Goal: Information Seeking & Learning: Learn about a topic

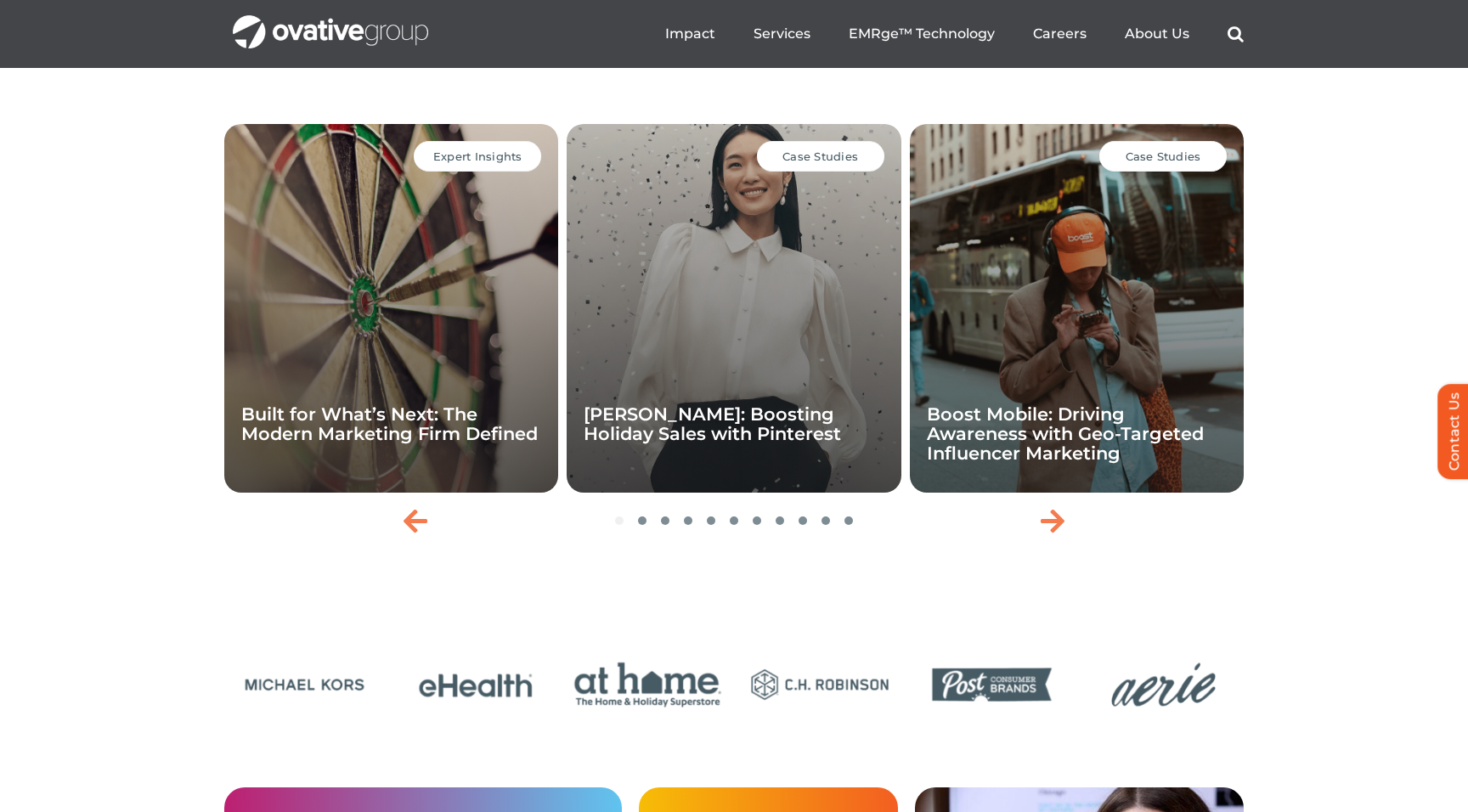
scroll to position [3622, 0]
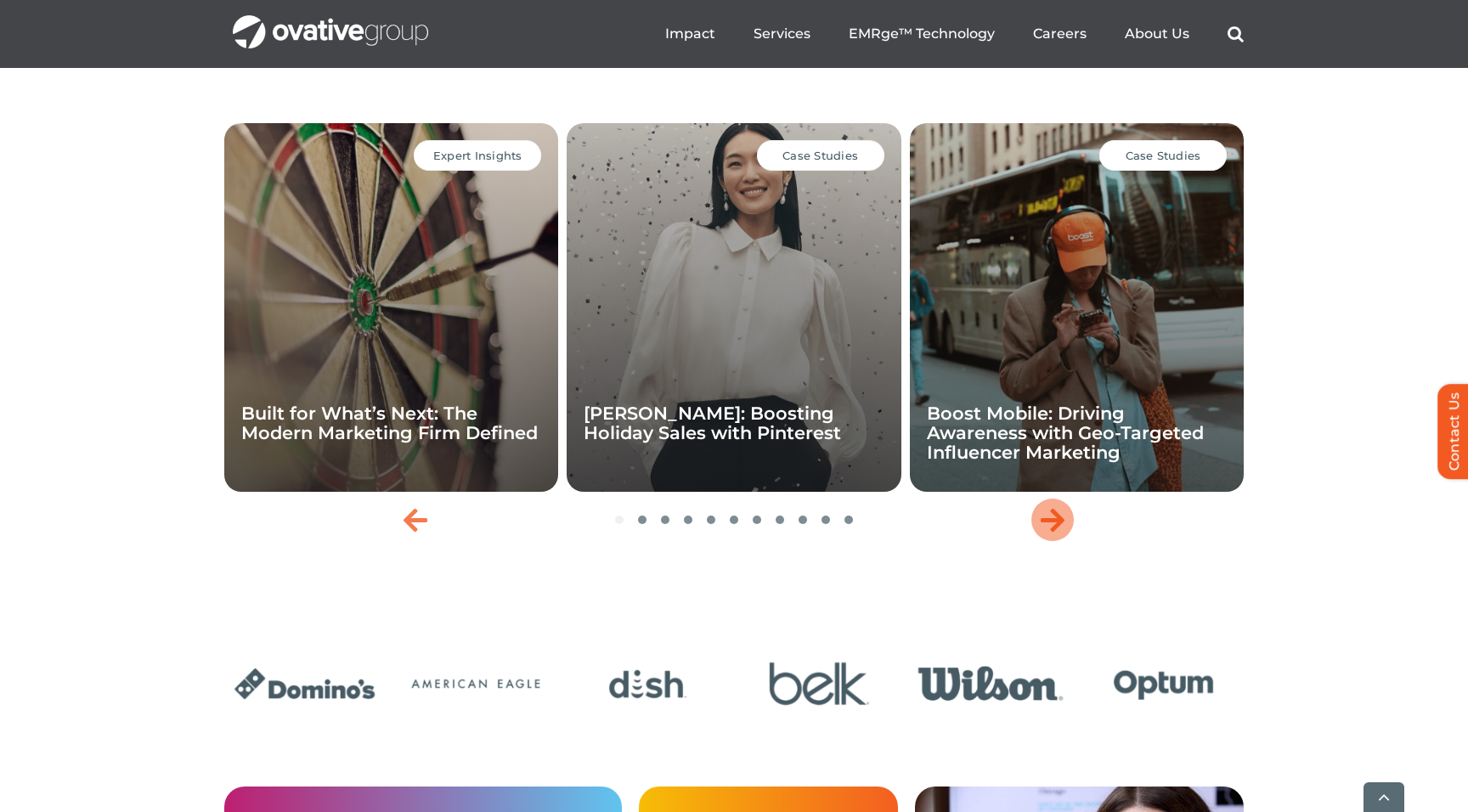
click at [1053, 533] on icon "Next slide" at bounding box center [1052, 519] width 24 height 27
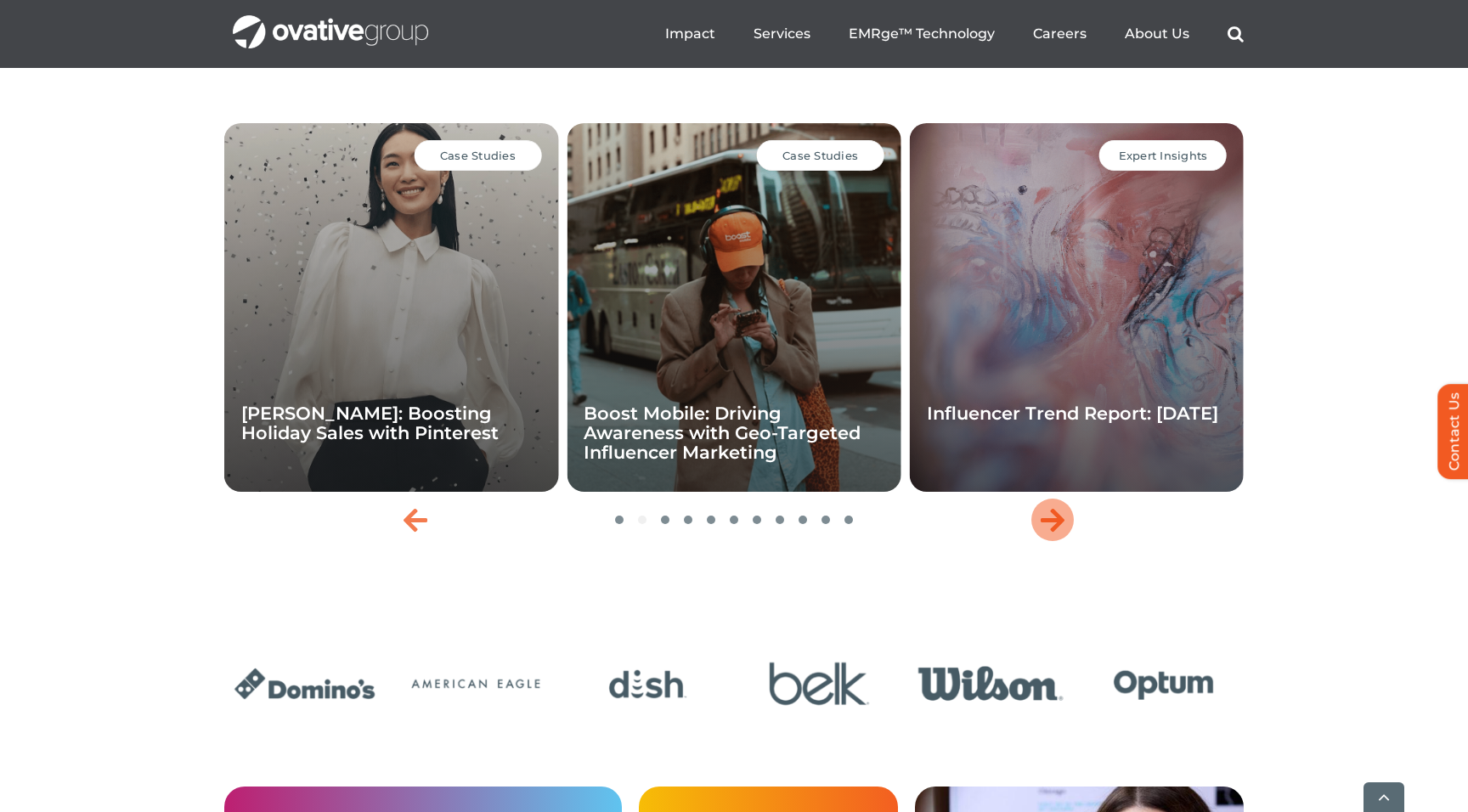
click at [1053, 533] on icon "Next slide" at bounding box center [1052, 519] width 24 height 27
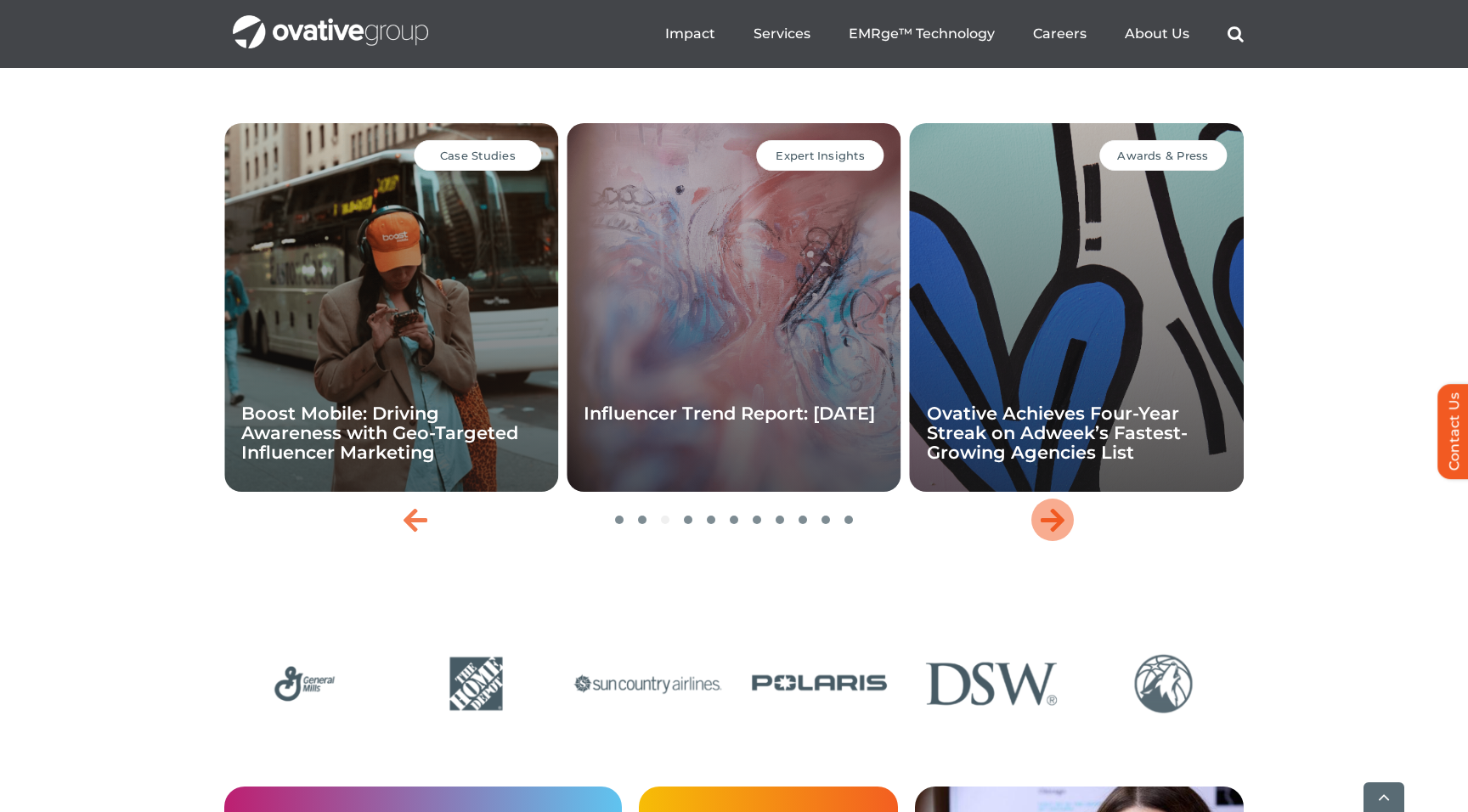
click at [1053, 533] on icon "Next slide" at bounding box center [1052, 519] width 24 height 27
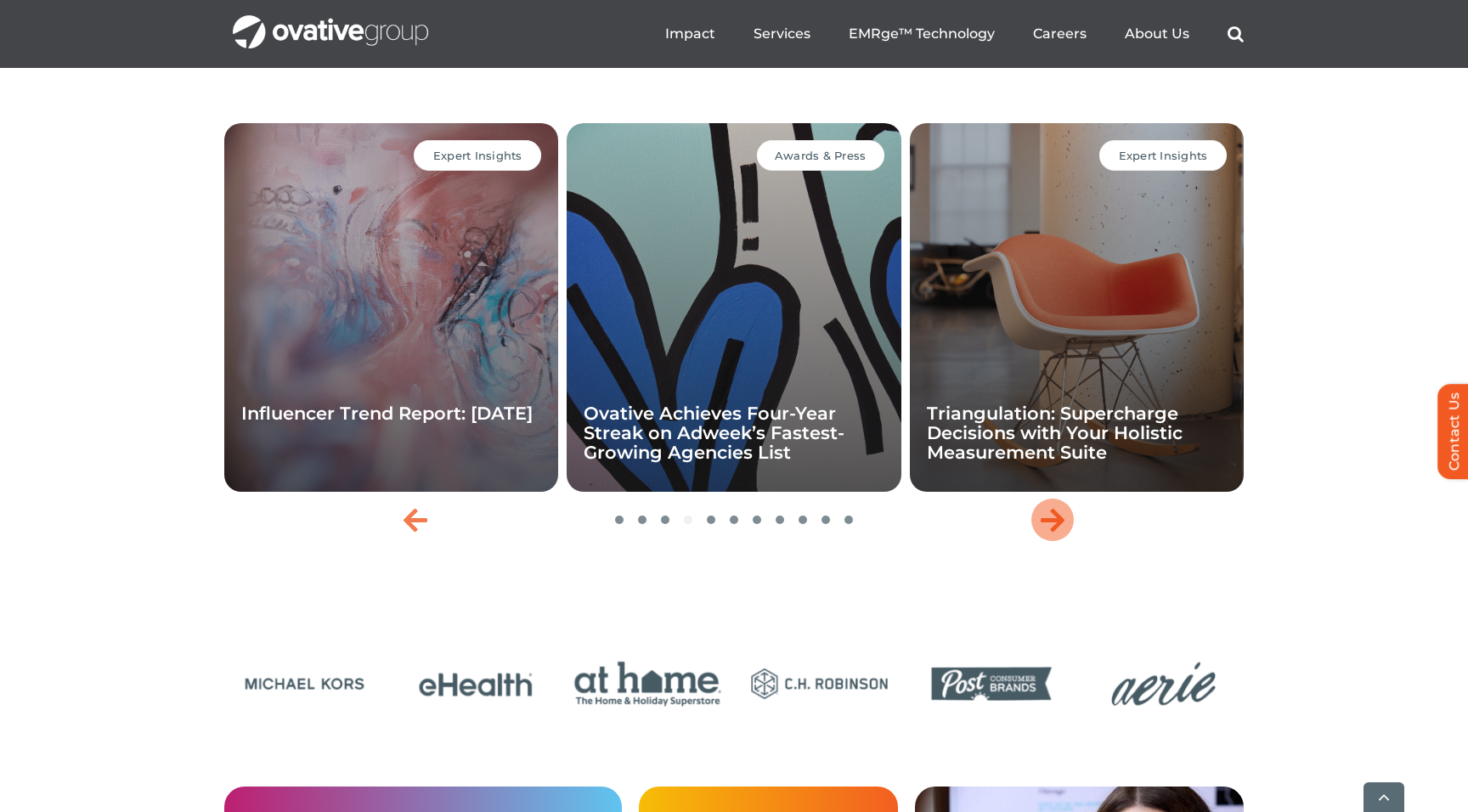
click at [1053, 533] on icon "Next slide" at bounding box center [1052, 519] width 24 height 27
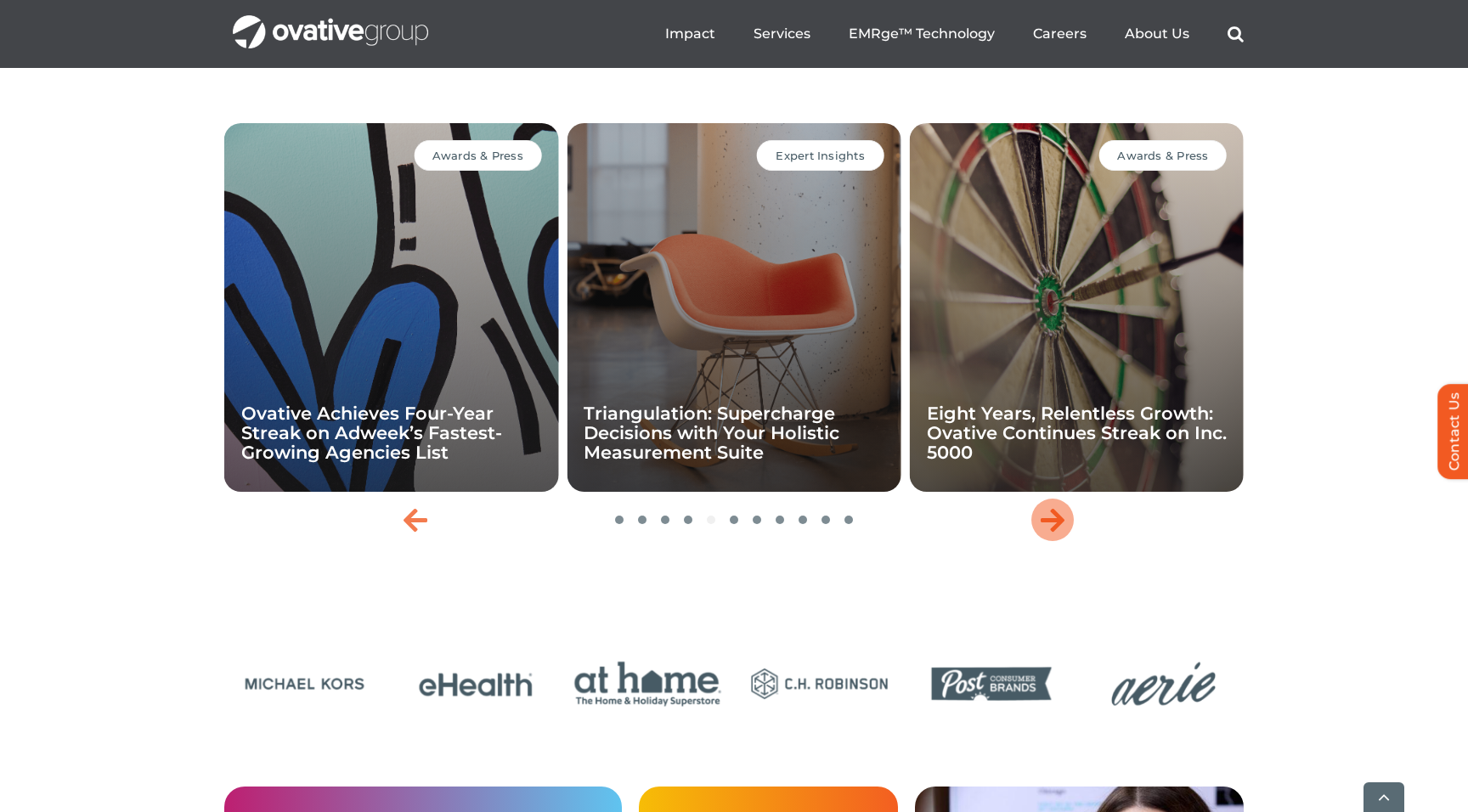
click at [1053, 533] on icon "Next slide" at bounding box center [1052, 519] width 24 height 27
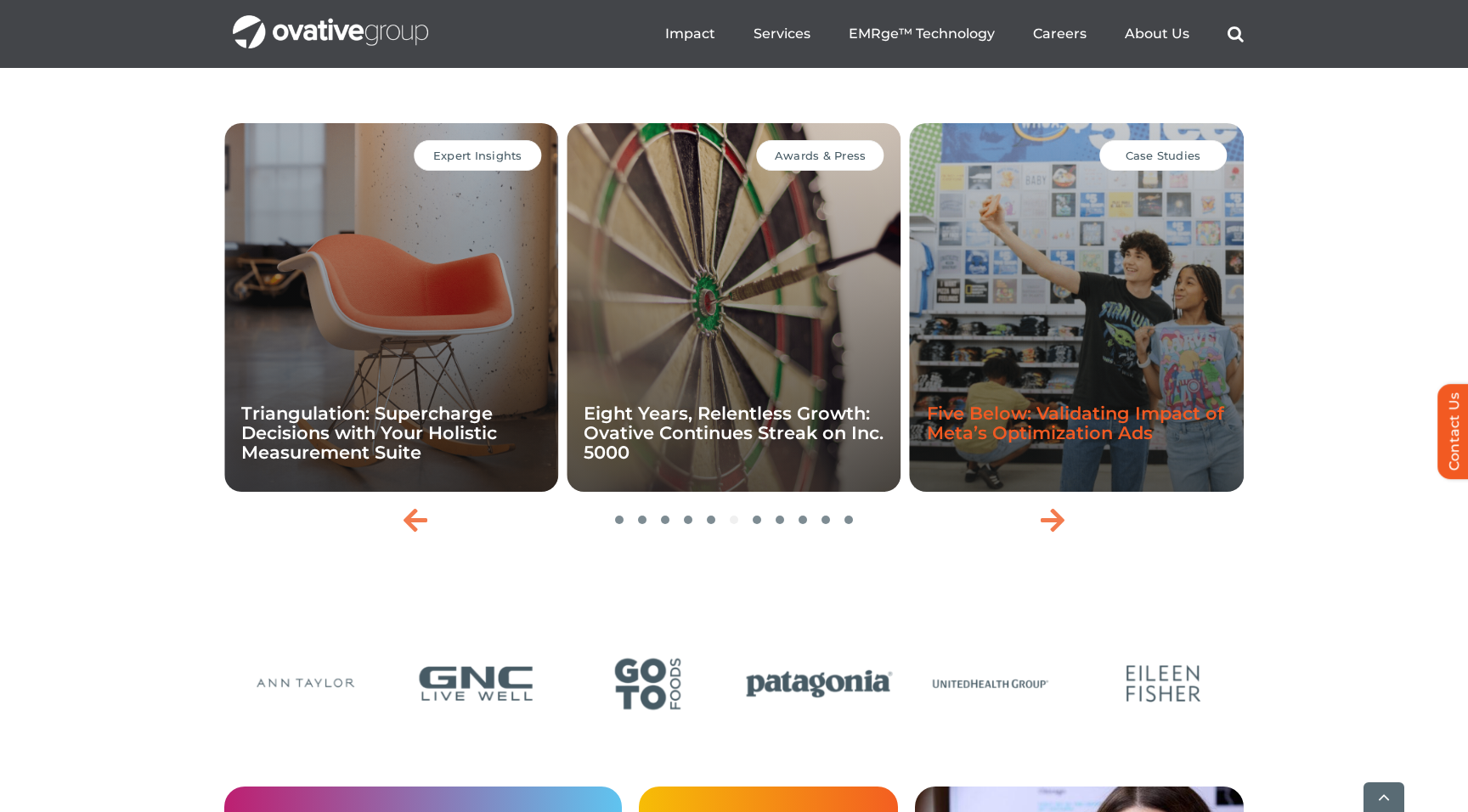
click at [1081, 444] on link "Five Below: Validating Impact of Meta’s Optimization Ads" at bounding box center [1076, 423] width 298 height 41
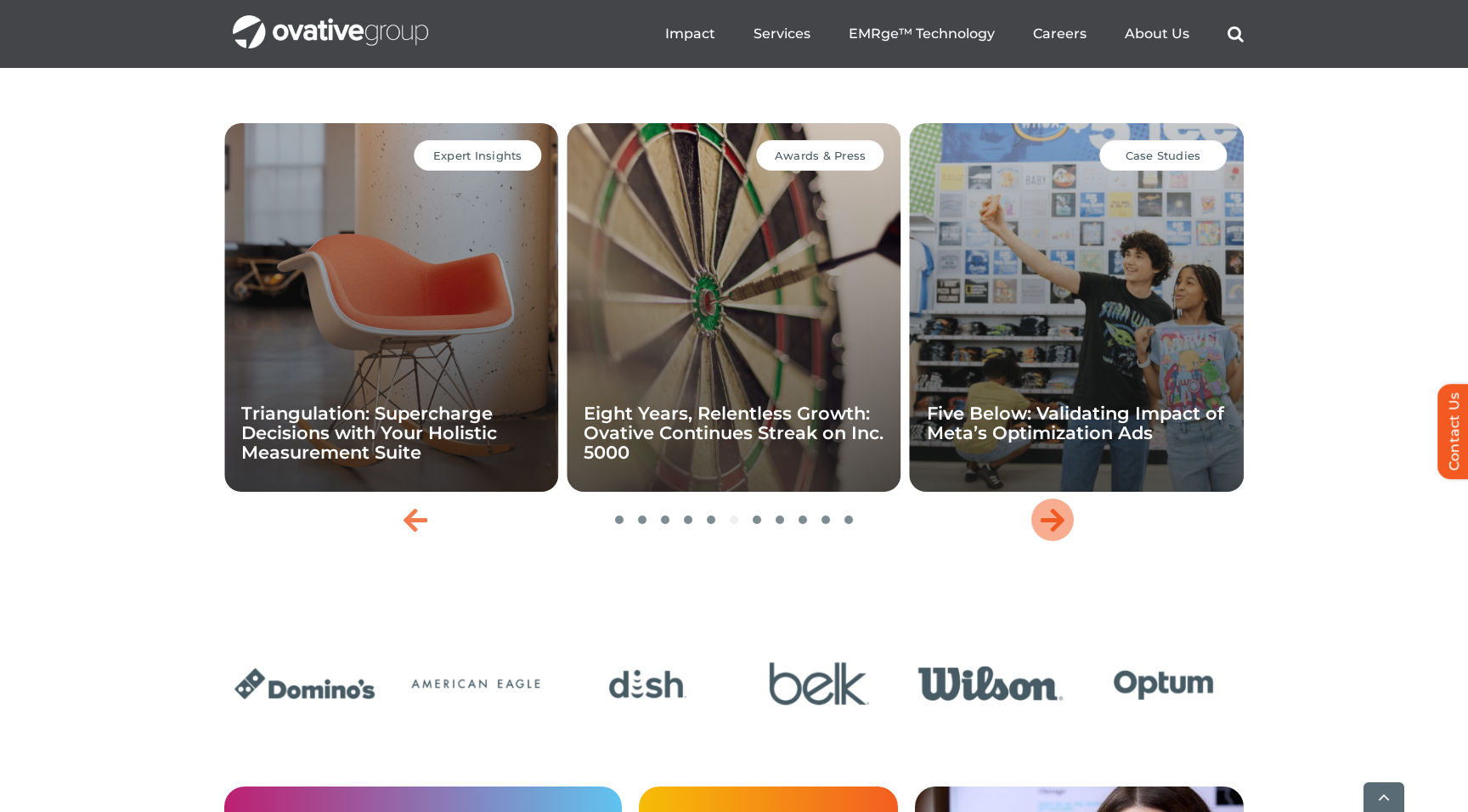
click at [1052, 533] on icon "Next slide" at bounding box center [1052, 519] width 24 height 27
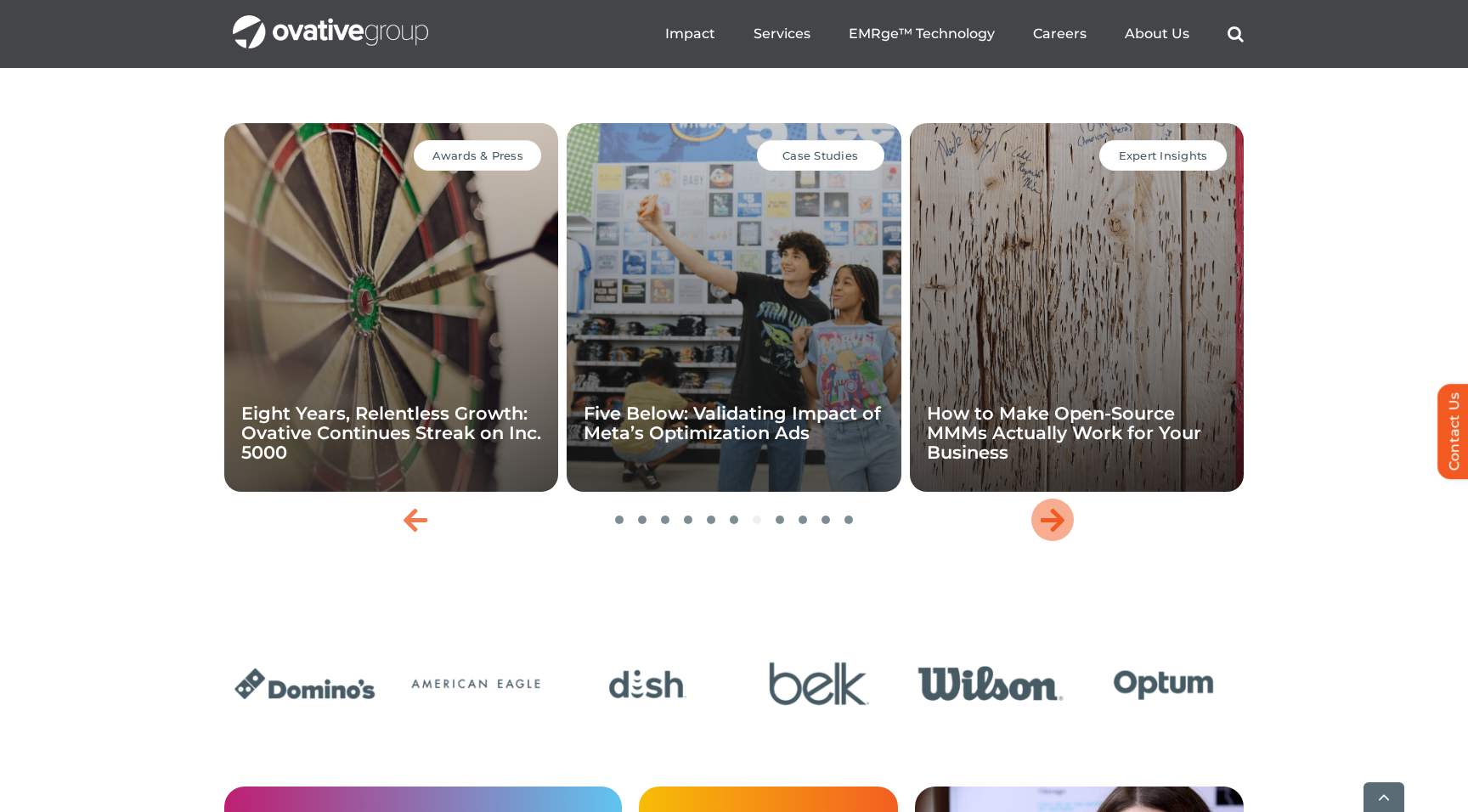
click at [1052, 533] on icon "Next slide" at bounding box center [1052, 519] width 24 height 27
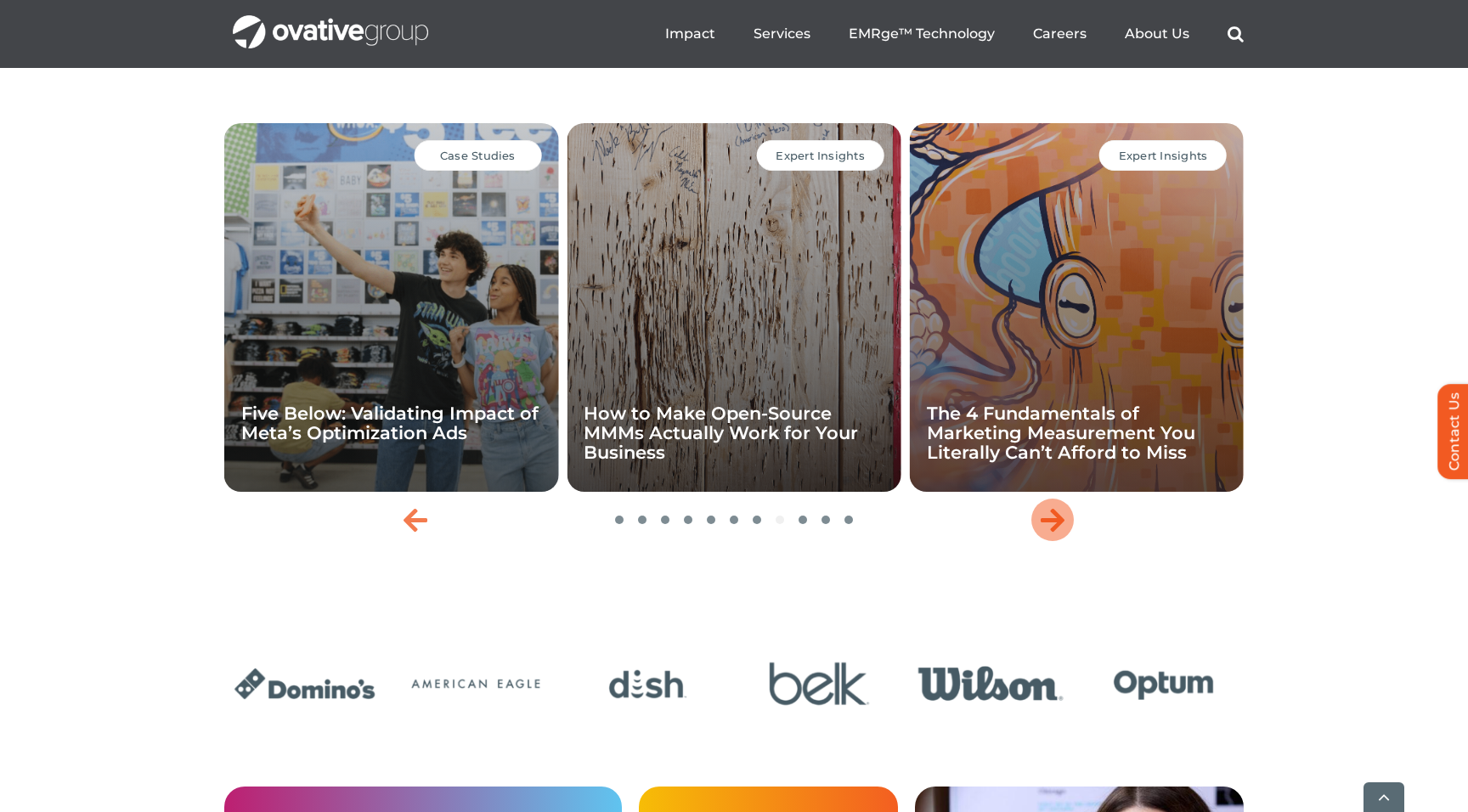
click at [1052, 533] on icon "Next slide" at bounding box center [1052, 519] width 24 height 27
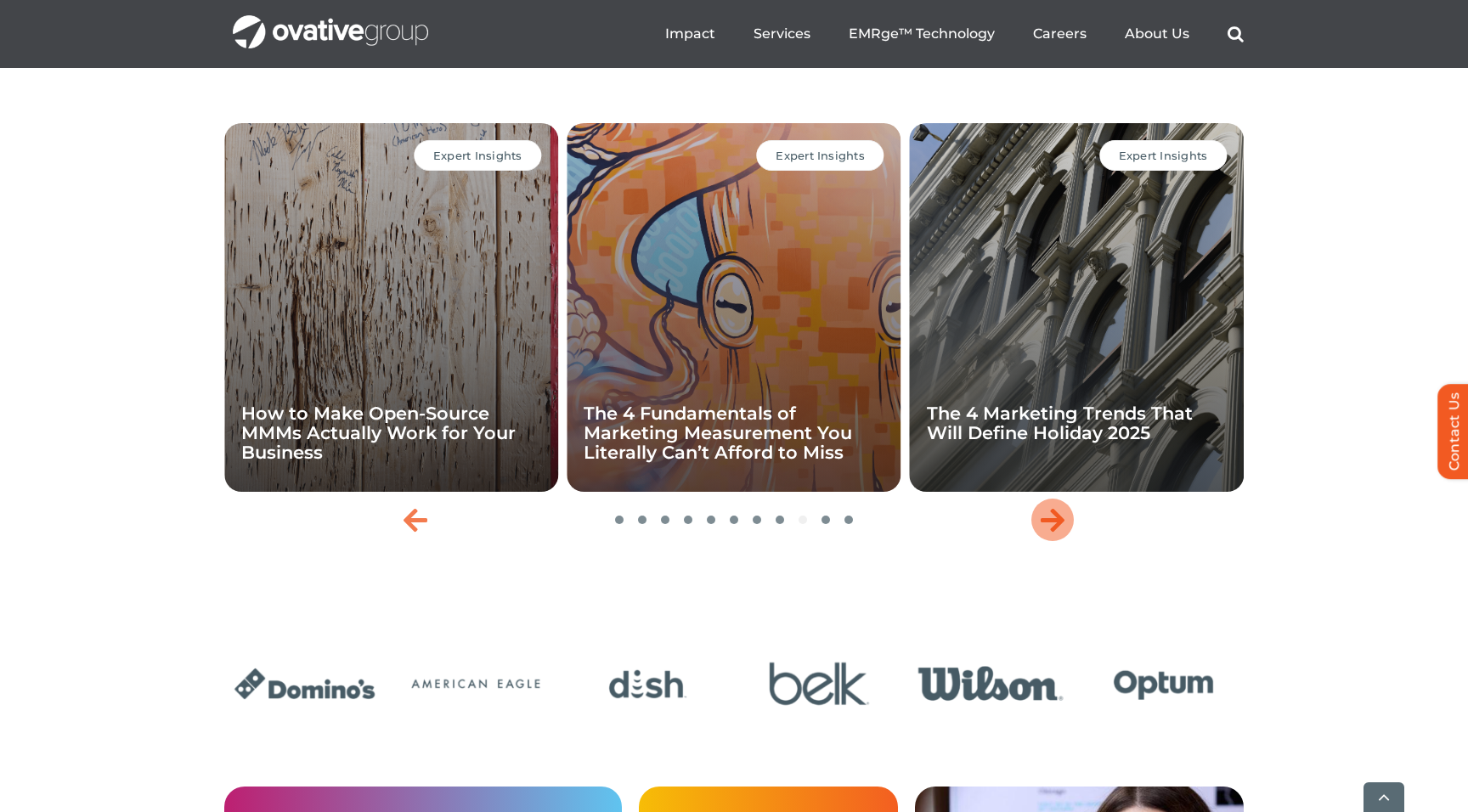
click at [1052, 533] on icon "Next slide" at bounding box center [1052, 519] width 24 height 27
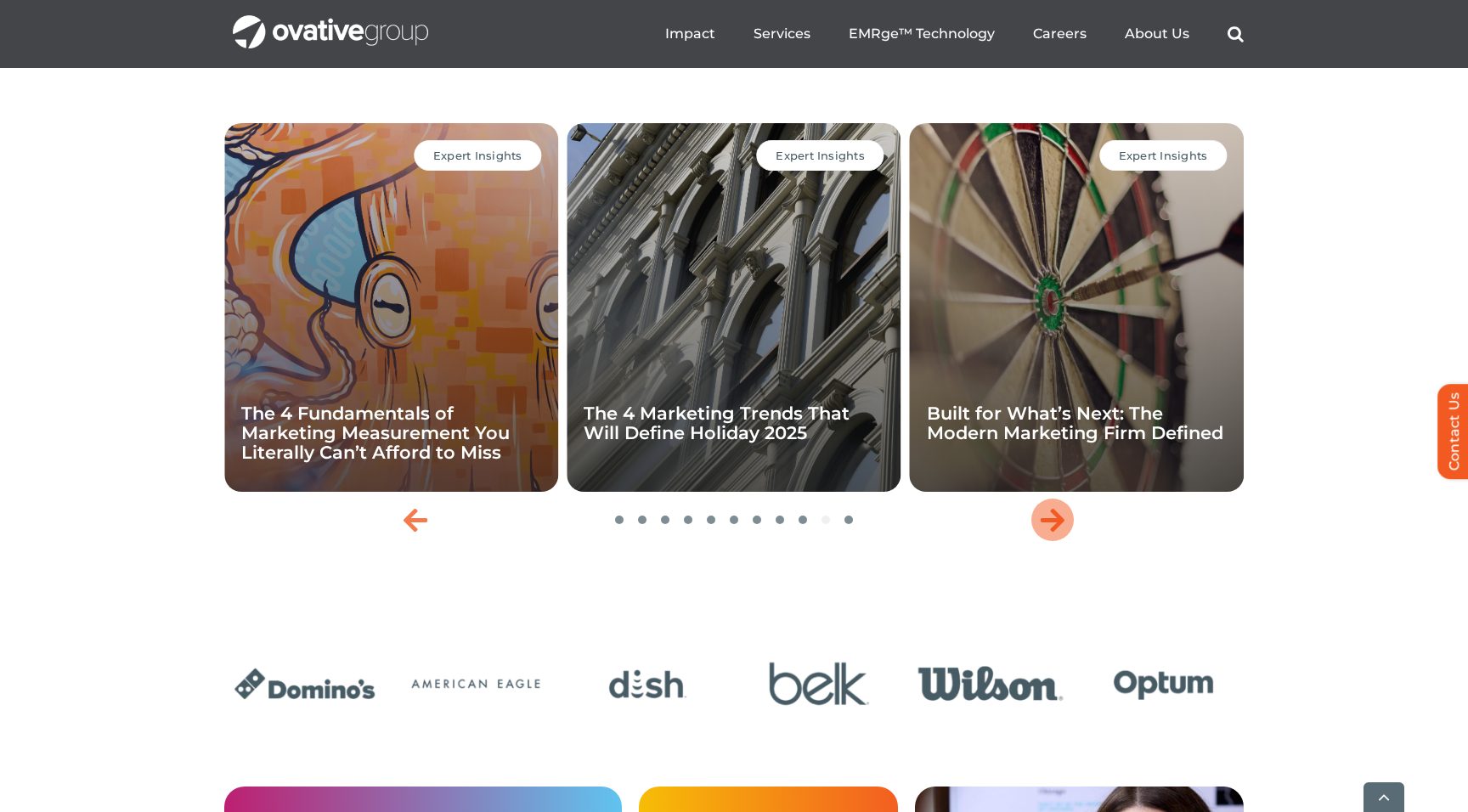
click at [1052, 533] on icon "Next slide" at bounding box center [1052, 519] width 24 height 27
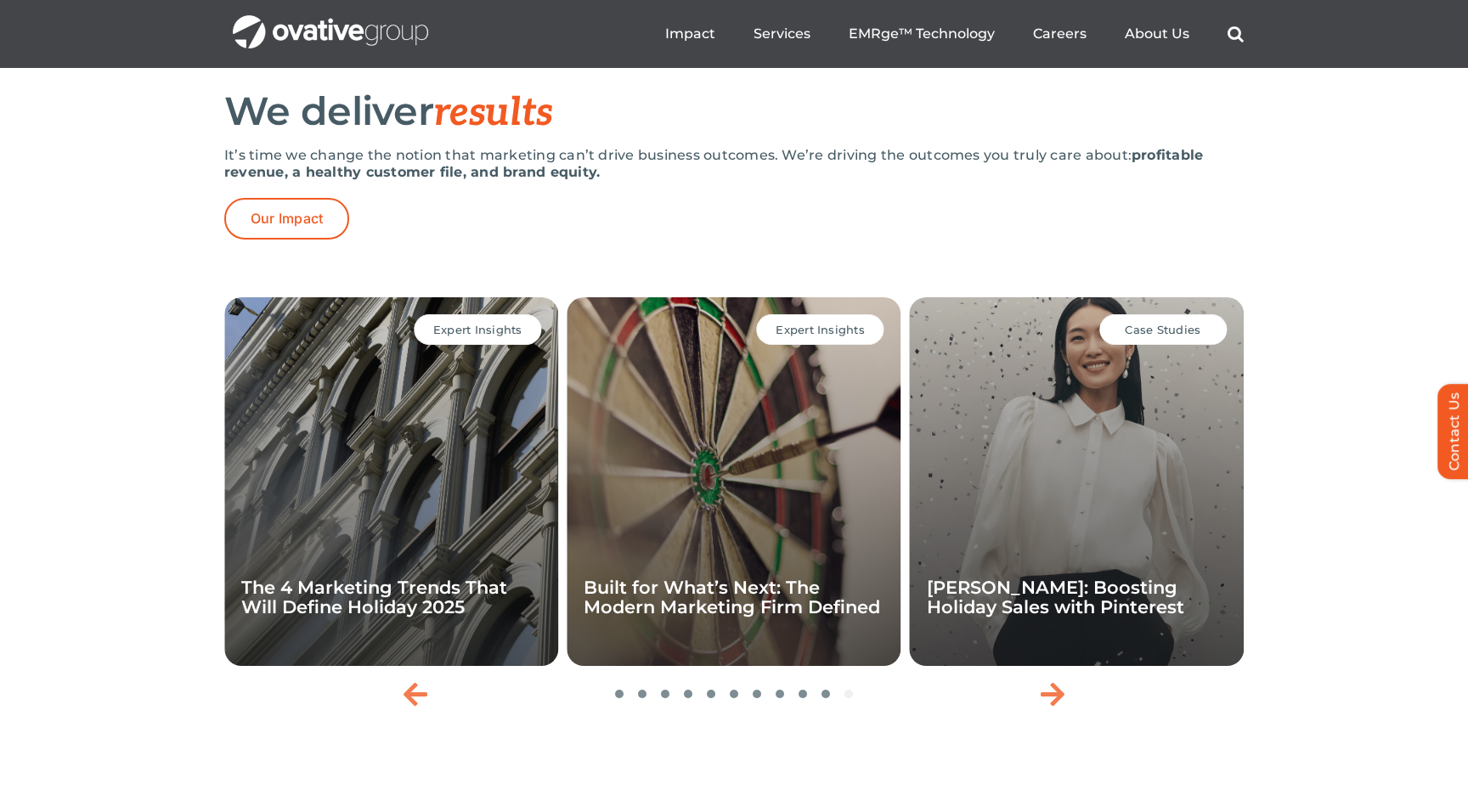
scroll to position [3448, 0]
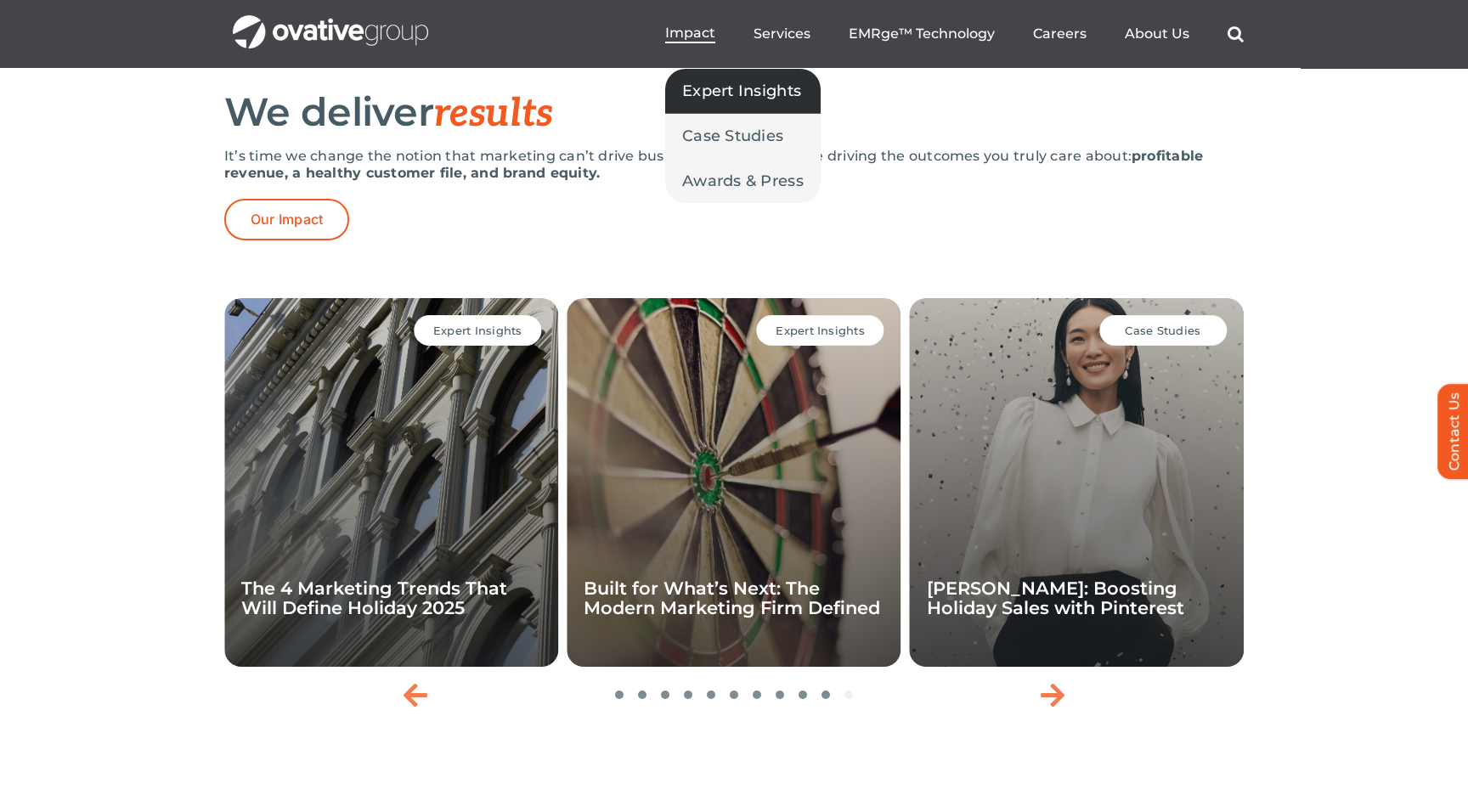
click at [718, 92] on span "Expert Insights" at bounding box center [741, 90] width 119 height 24
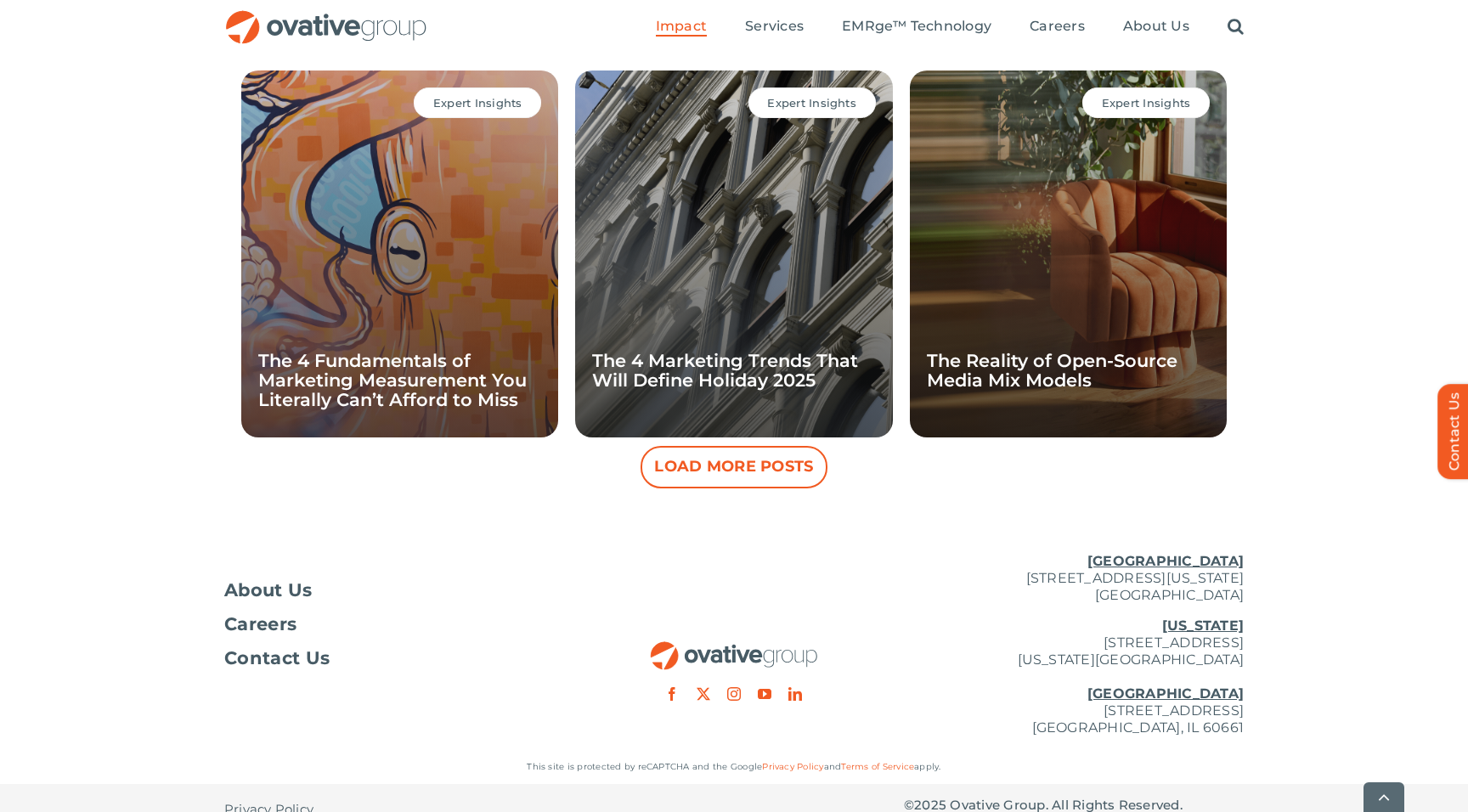
scroll to position [1578, 0]
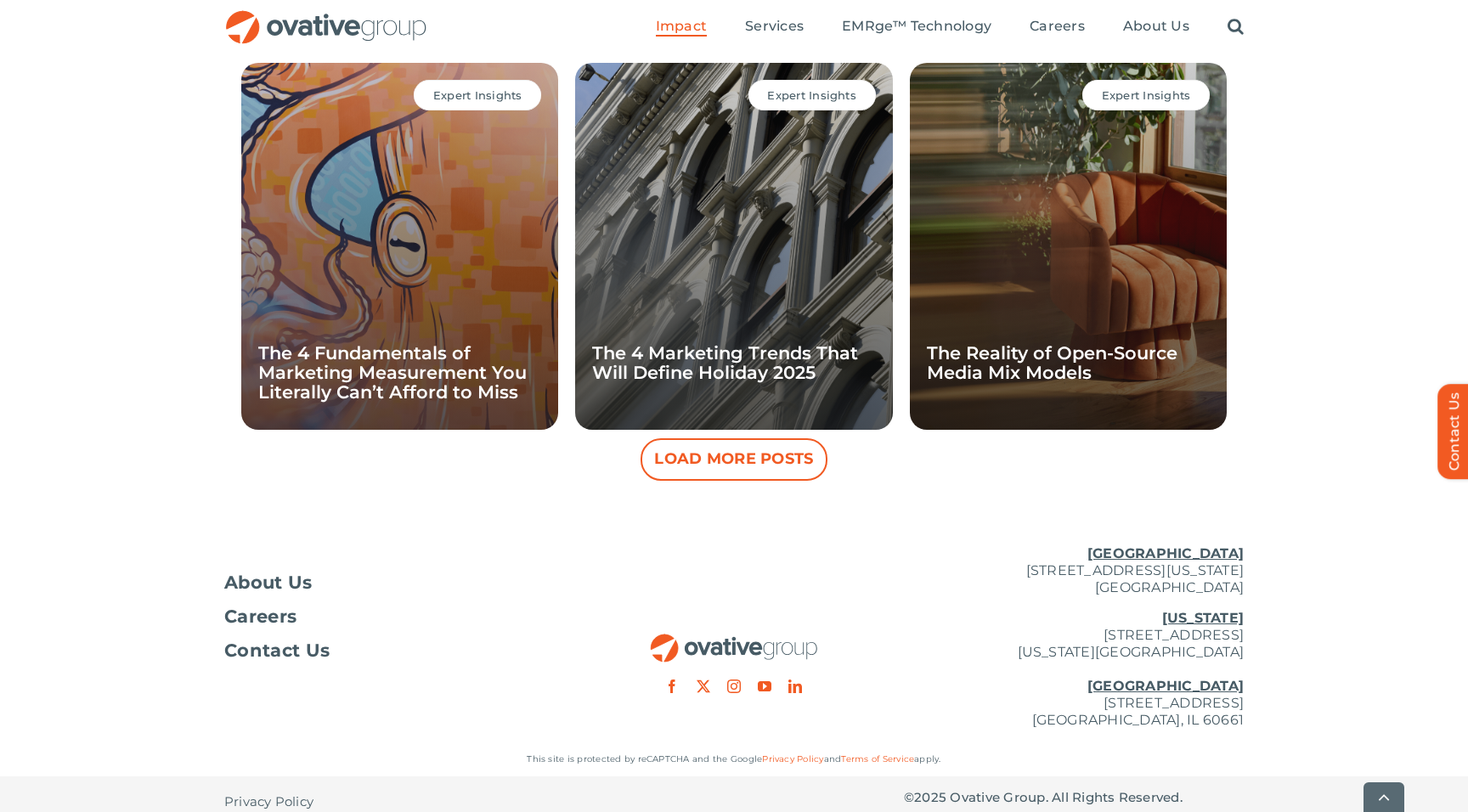
click at [748, 461] on button "Load More Posts" at bounding box center [734, 459] width 186 height 43
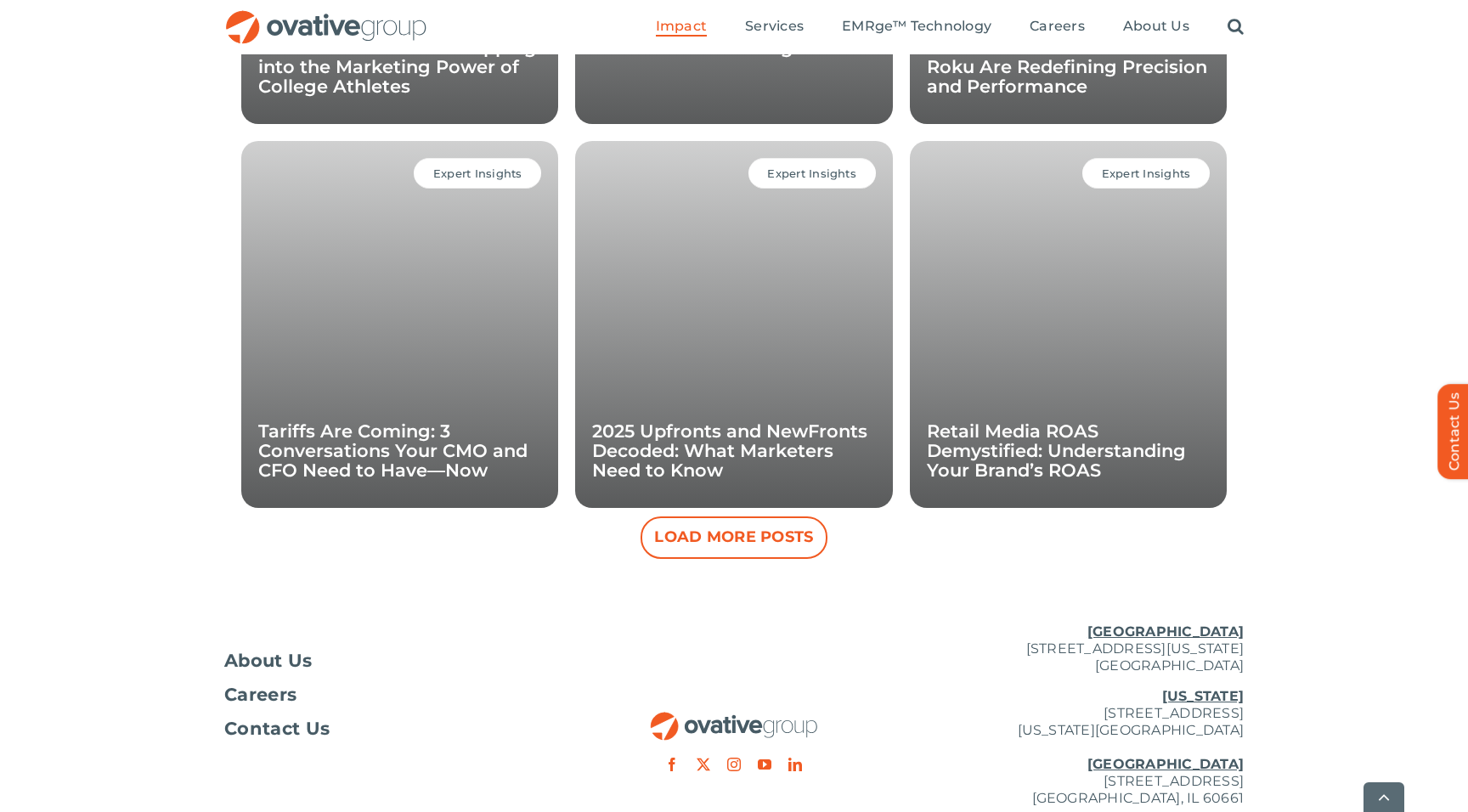
scroll to position [2285, 0]
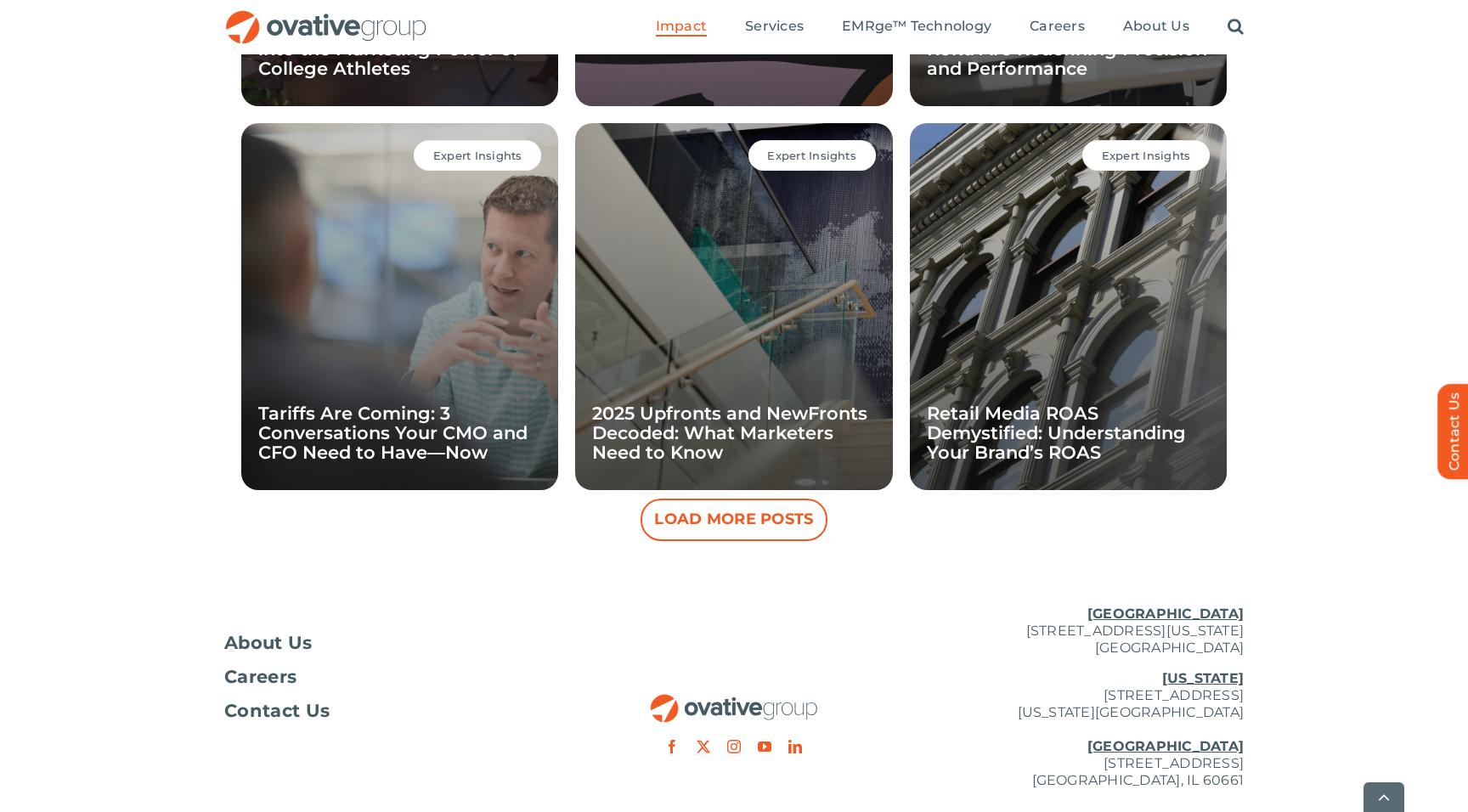
click at [769, 522] on button "Load More Posts" at bounding box center [734, 520] width 186 height 43
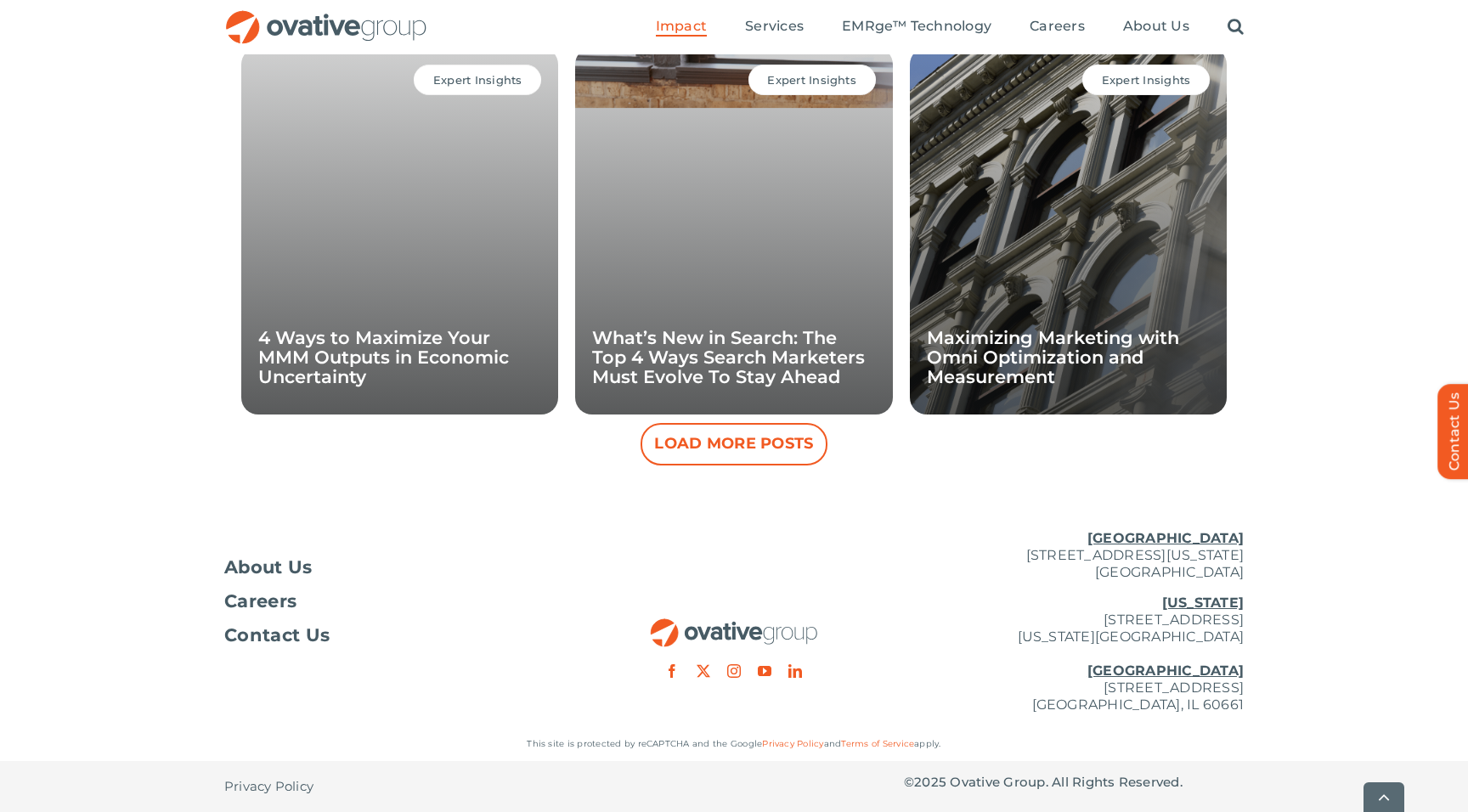
scroll to position [3128, 0]
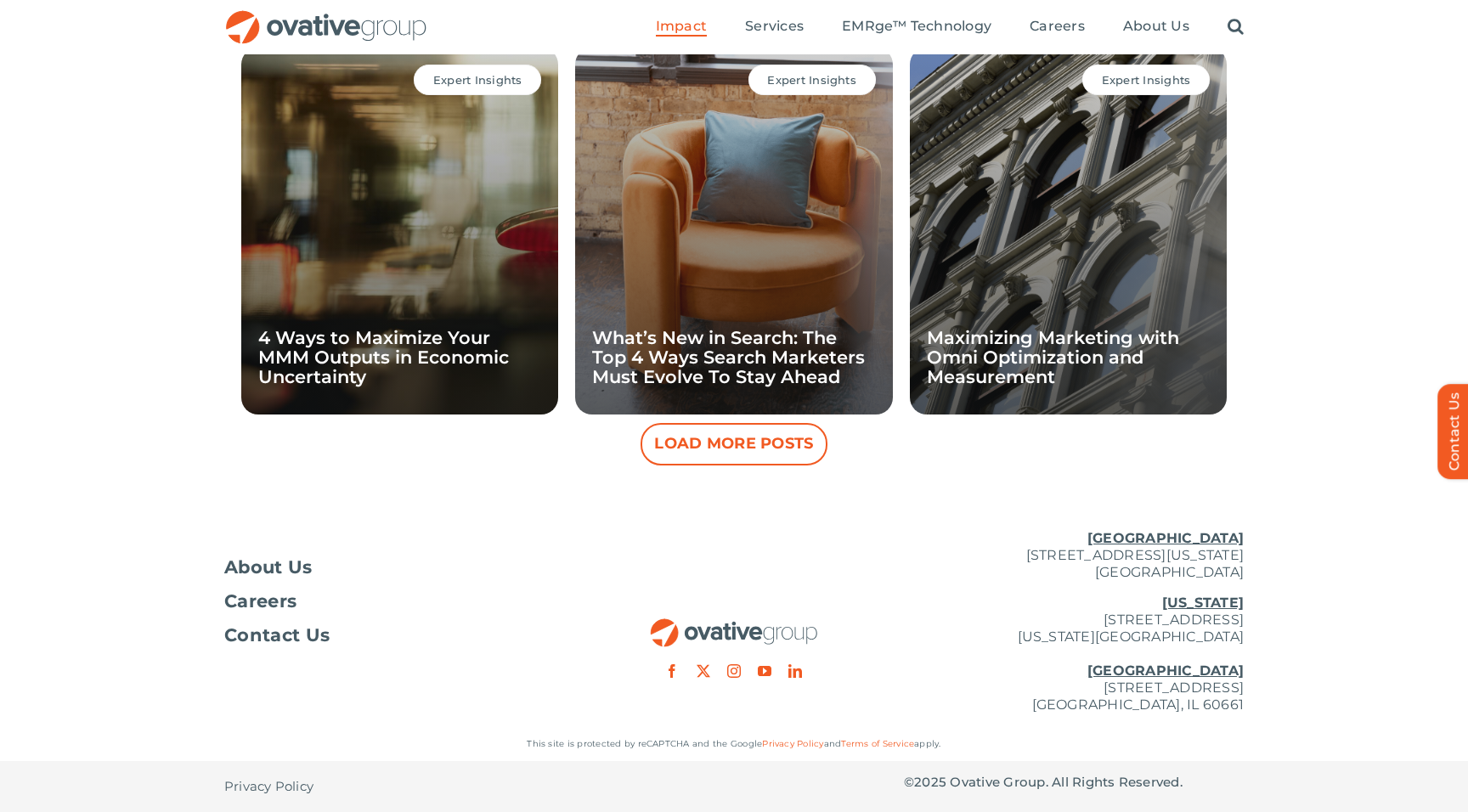
click at [765, 438] on button "Load More Posts" at bounding box center [734, 444] width 186 height 43
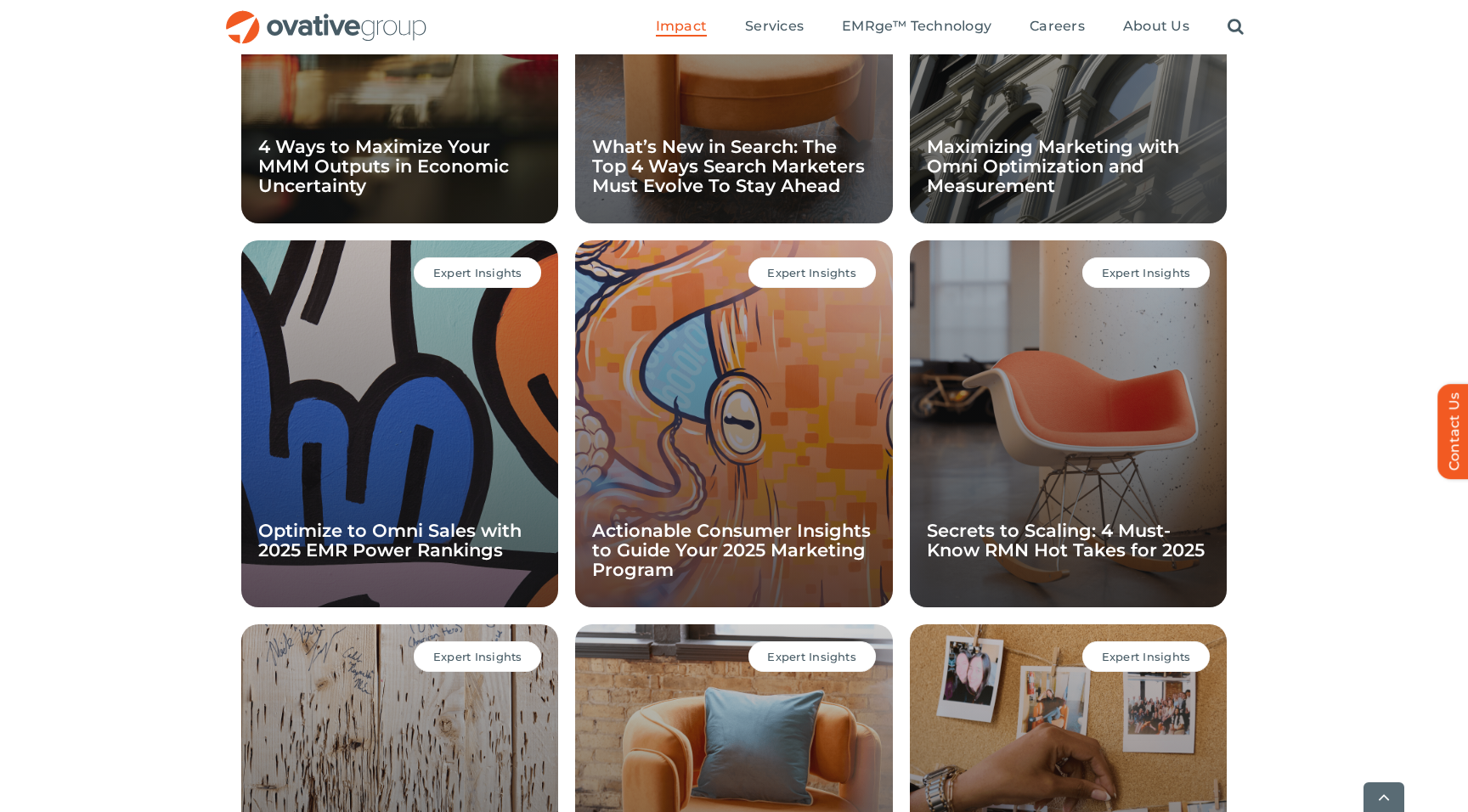
scroll to position [3315, 0]
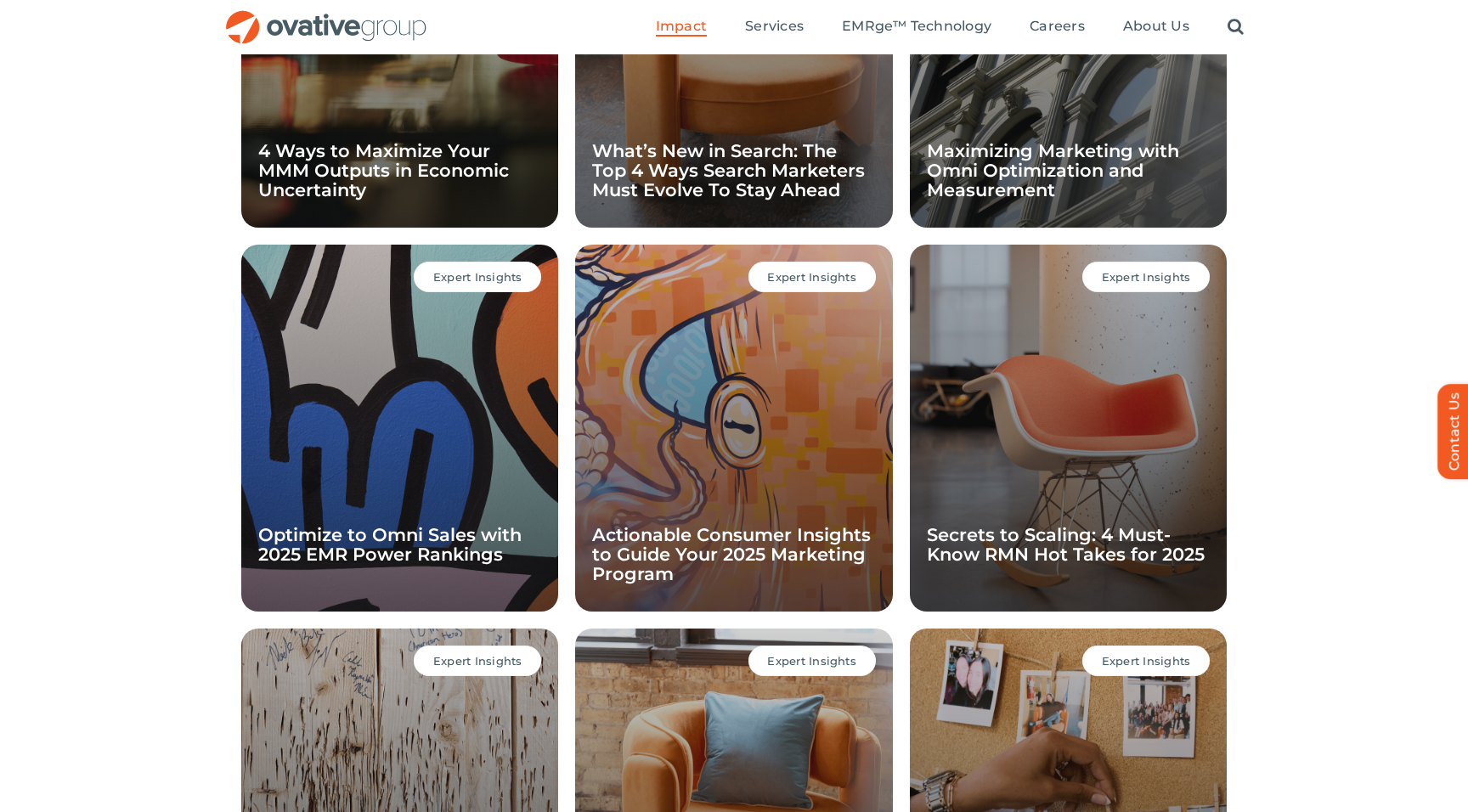
click at [401, 413] on div "Expert Insights Optimize to Omni Sales with 2025 EMR Power Rankings" at bounding box center [400, 427] width 317 height 367
click at [439, 548] on link "Optimize to Omni Sales with 2025 EMR Power Rankings" at bounding box center [390, 544] width 263 height 41
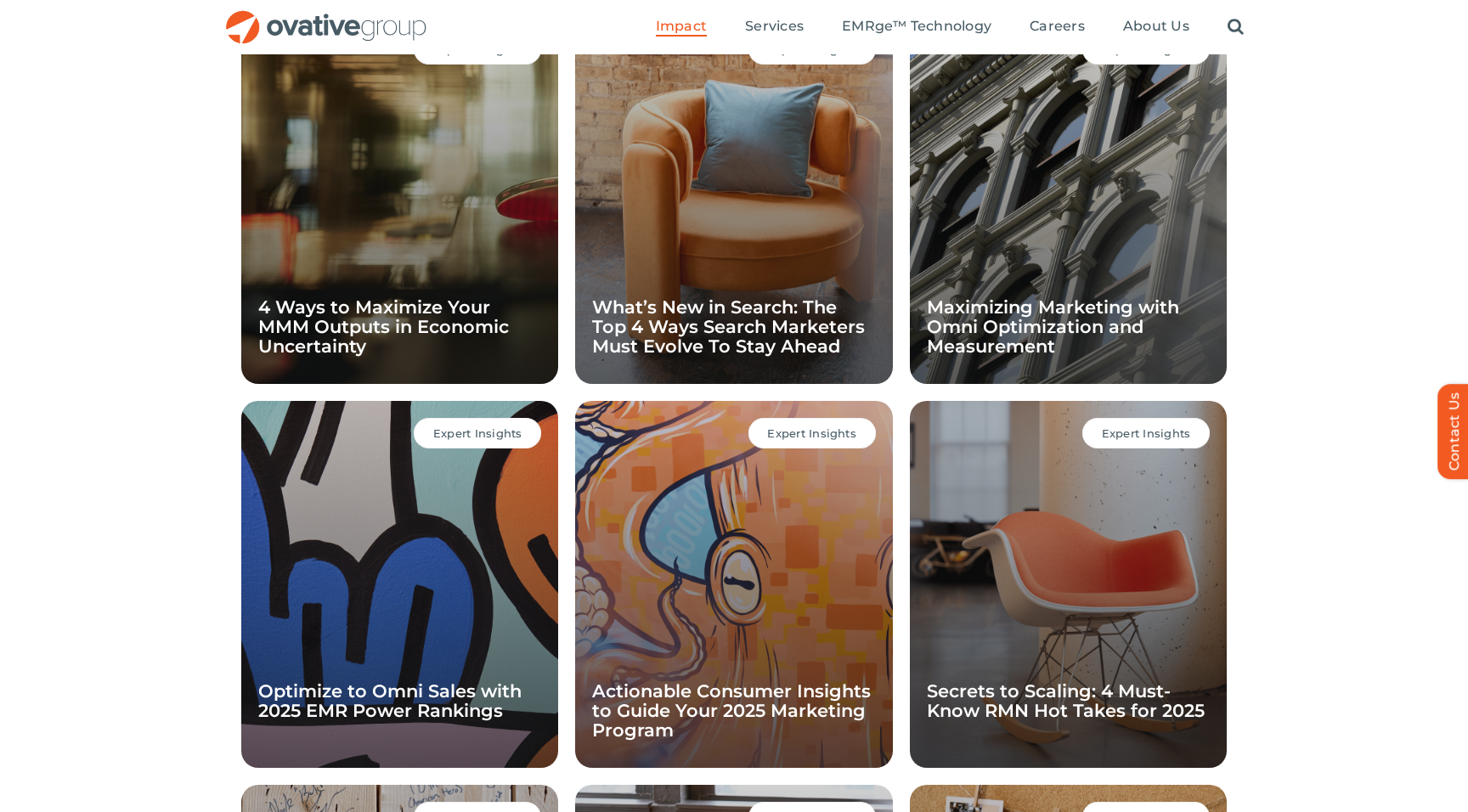
scroll to position [3146, 0]
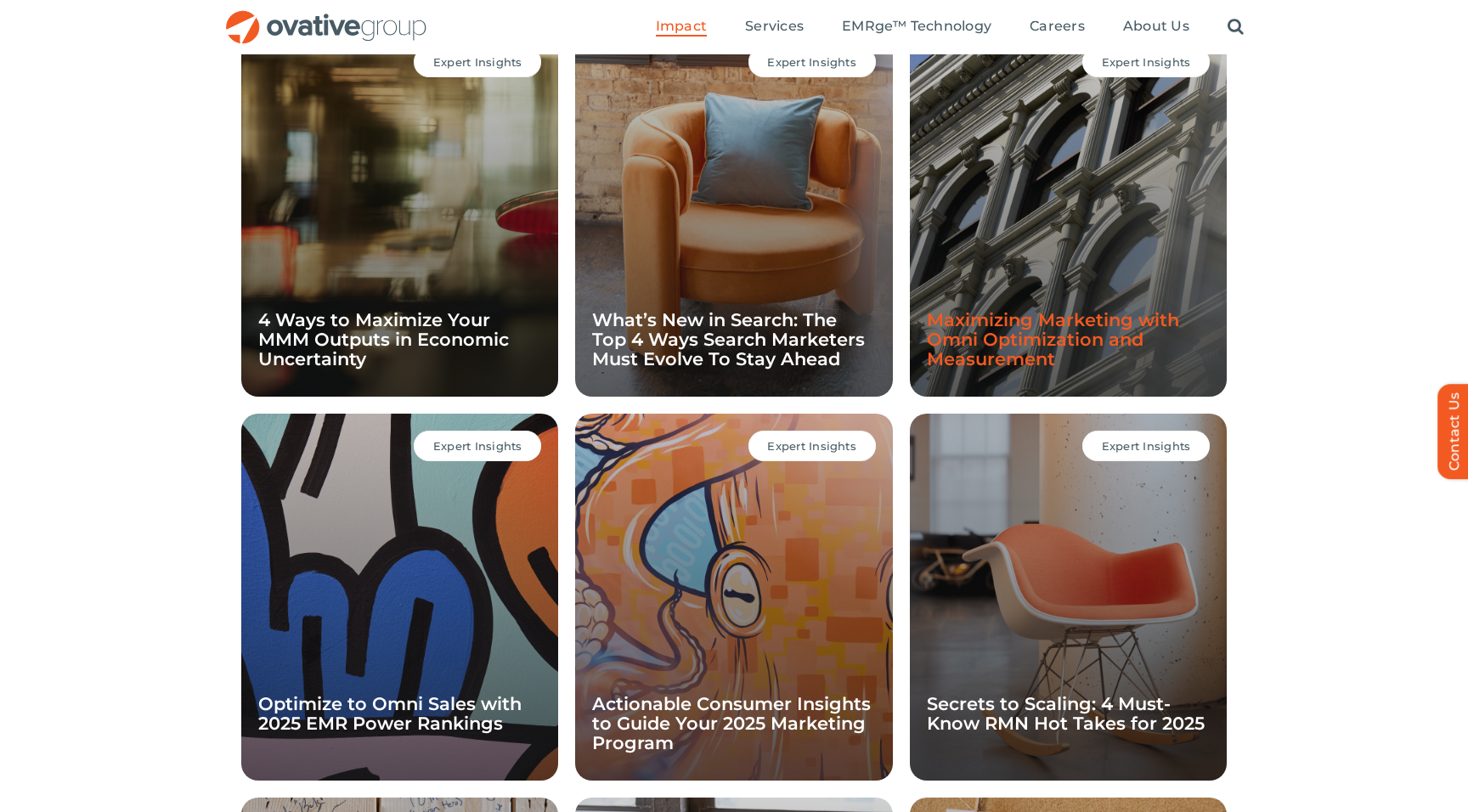
click at [1069, 336] on link "Maximizing Marketing with Omni Optimization and Measurement" at bounding box center [1053, 339] width 252 height 60
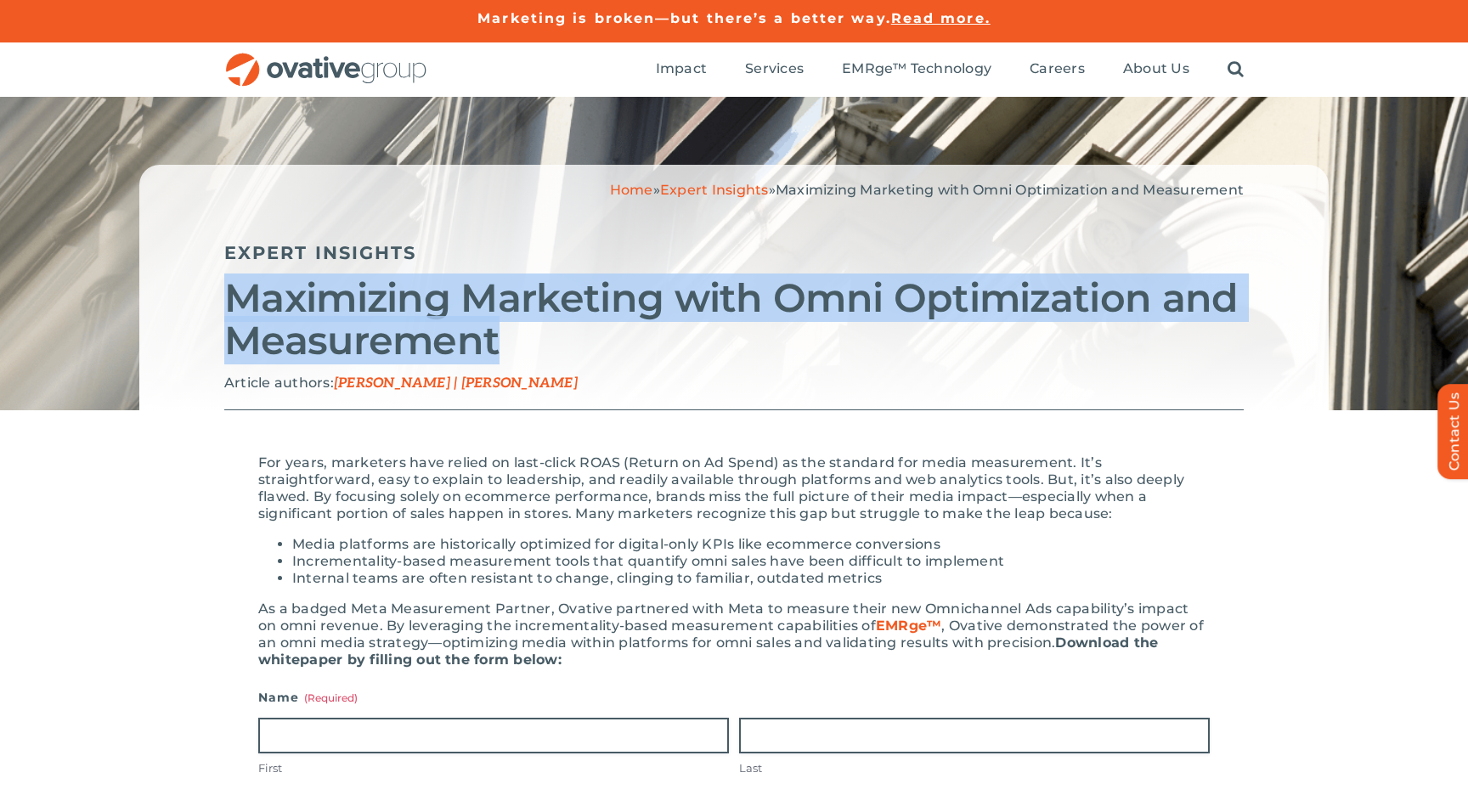
drag, startPoint x: 497, startPoint y: 343, endPoint x: 235, endPoint y: 290, distance: 267.3
click at [235, 290] on h2 "Maximizing Marketing with Omni Optimization and Measurement" at bounding box center [734, 318] width 1019 height 85
copy h2 "Maximizing Marketing with Omni Optimization and Measurement"
